Goal: Task Accomplishment & Management: Use online tool/utility

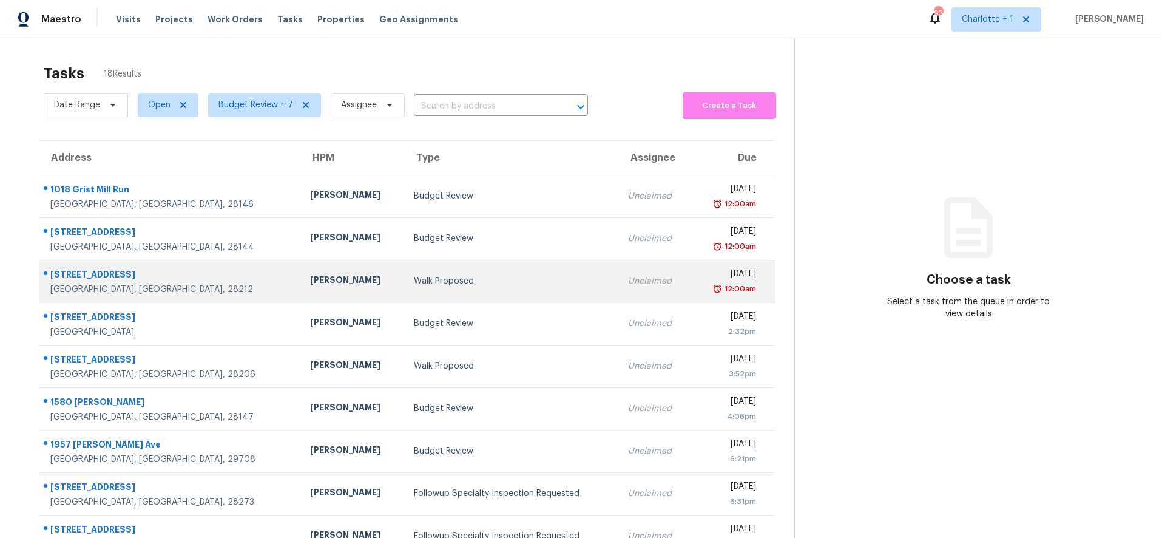
click at [300, 268] on td "[PERSON_NAME]" at bounding box center [352, 281] width 104 height 42
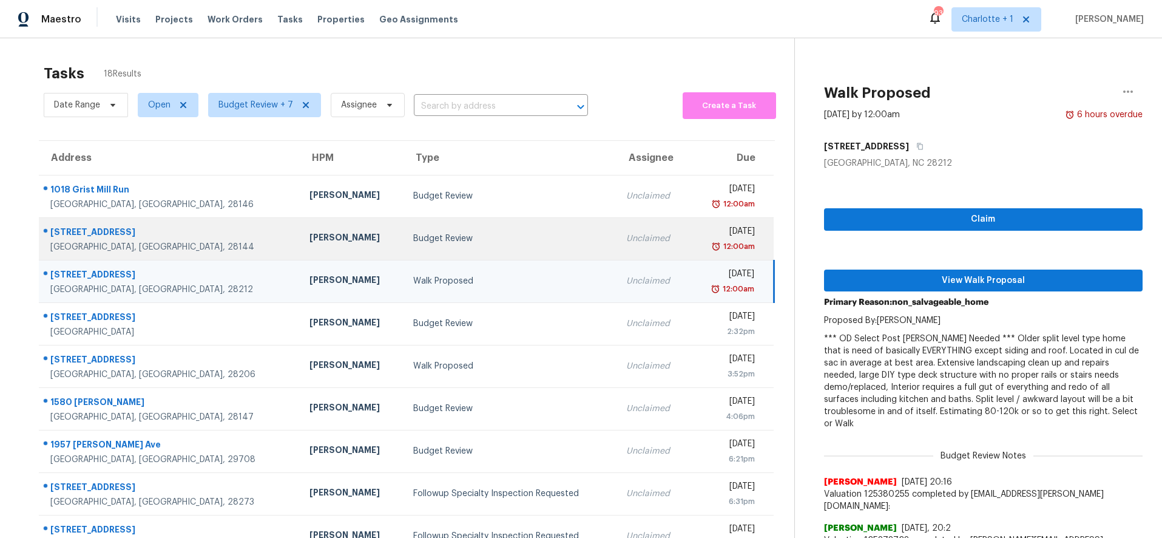
click at [413, 237] on div "Budget Review" at bounding box center [510, 238] width 194 height 12
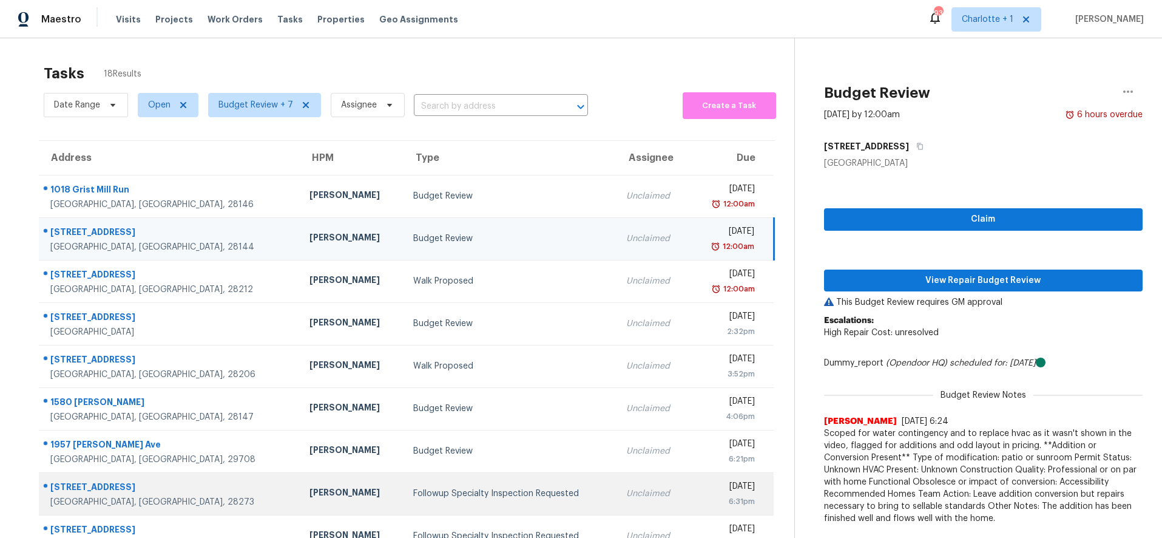
scroll to position [103, 0]
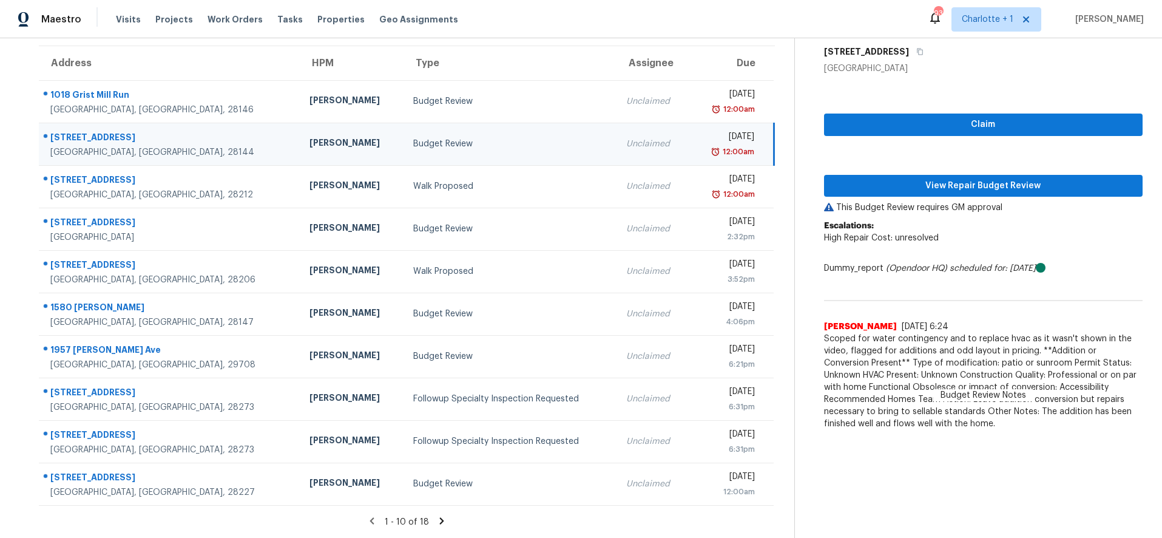
click at [436, 515] on icon at bounding box center [441, 520] width 11 height 11
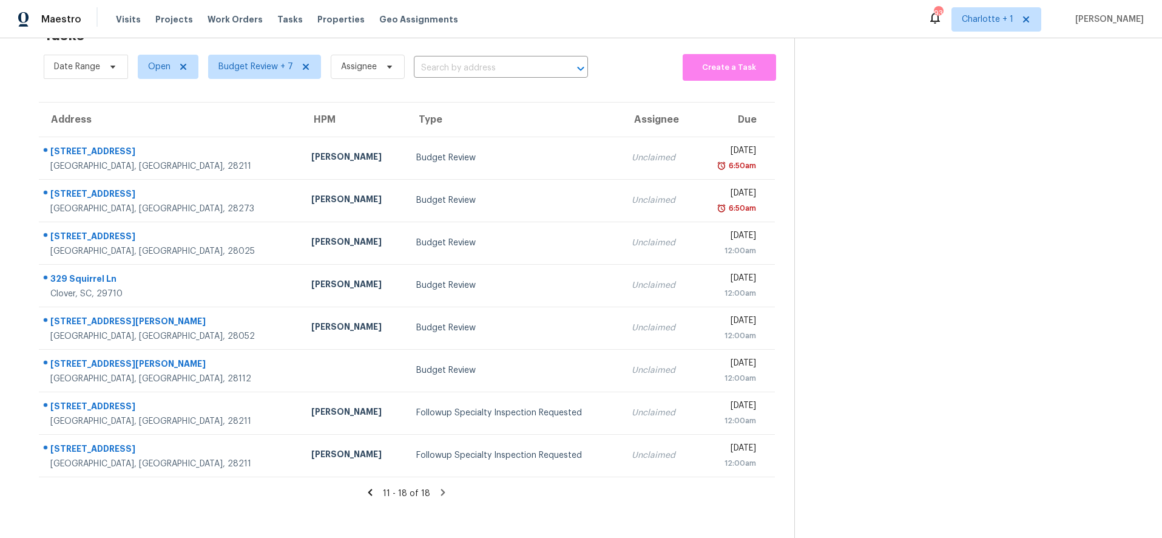
click at [438, 487] on icon at bounding box center [443, 492] width 11 height 11
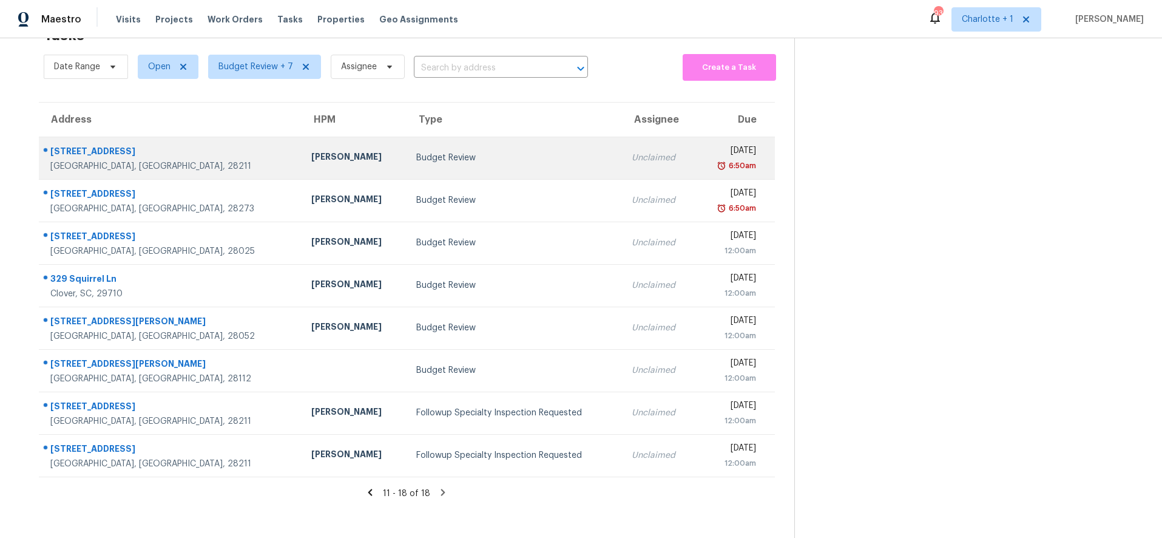
click at [302, 157] on td "[PERSON_NAME]" at bounding box center [354, 158] width 104 height 42
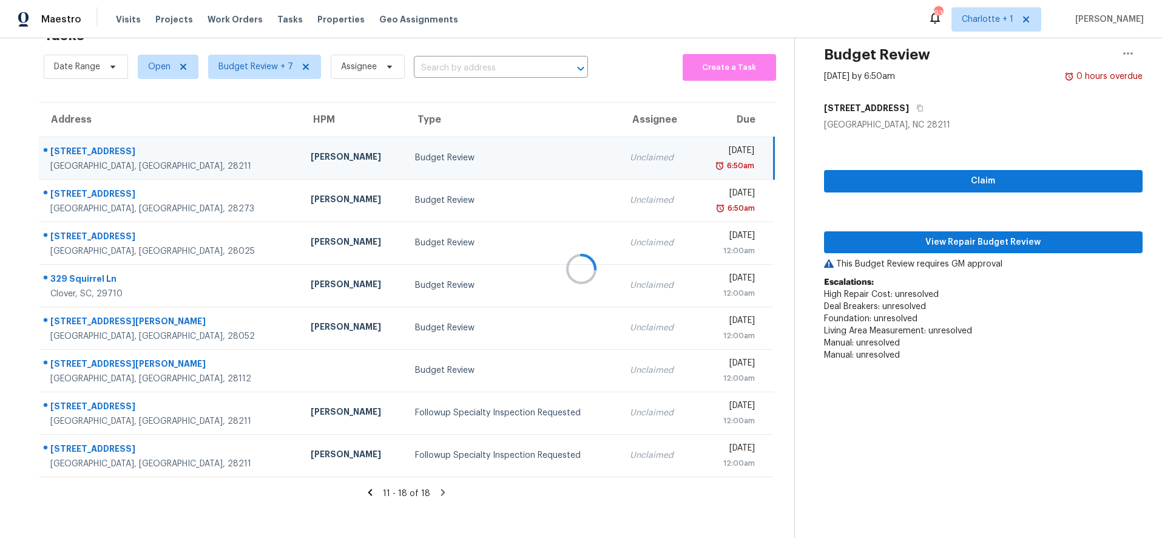
scroll to position [103, 0]
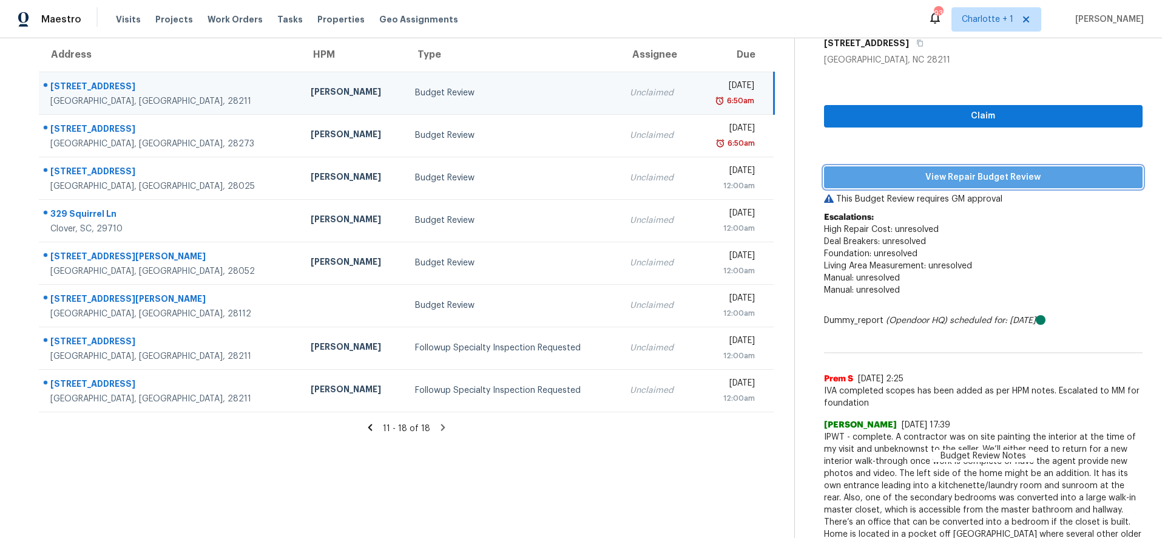
click at [877, 176] on span "View Repair Budget Review" at bounding box center [984, 177] width 300 height 15
